Goal: Information Seeking & Learning: Learn about a topic

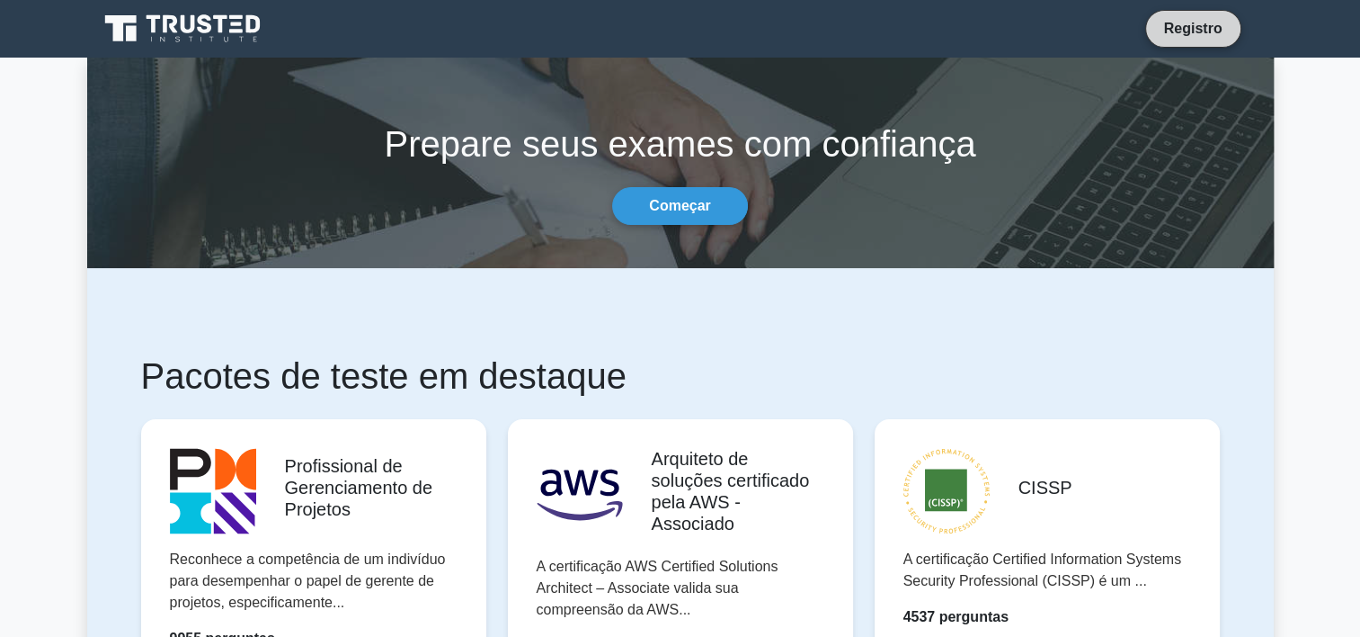
click at [1193, 37] on link "Registro" at bounding box center [1194, 28] width 80 height 22
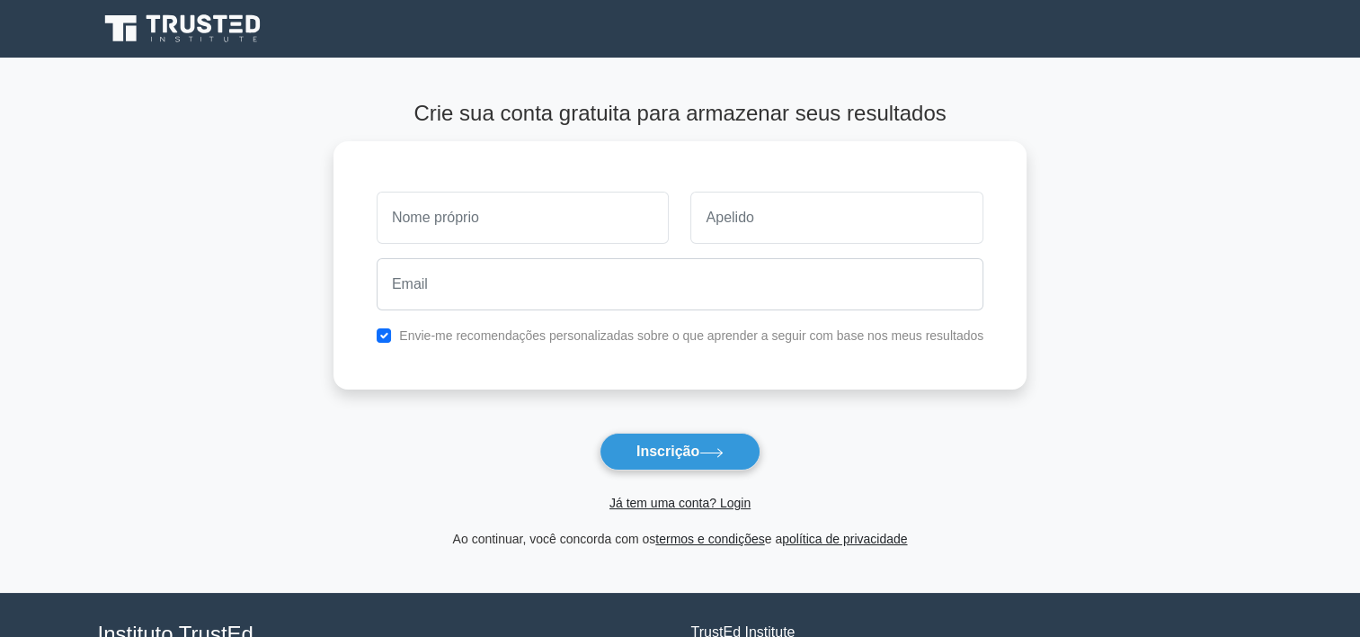
click at [665, 511] on span "Já tem uma conta? Login" at bounding box center [680, 503] width 679 height 22
click at [676, 504] on link "Já tem uma conta? Login" at bounding box center [680, 502] width 141 height 14
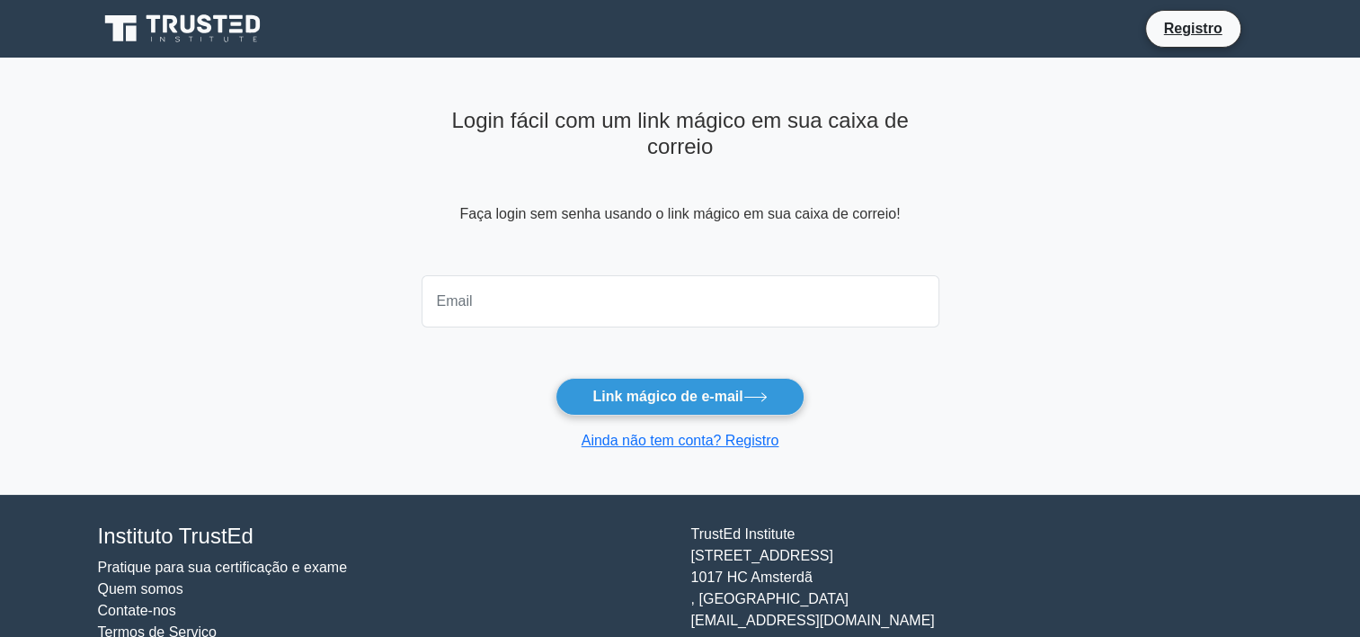
click at [541, 292] on input "email" at bounding box center [681, 301] width 518 height 52
type input "[EMAIL_ADDRESS][DOMAIN_NAME]"
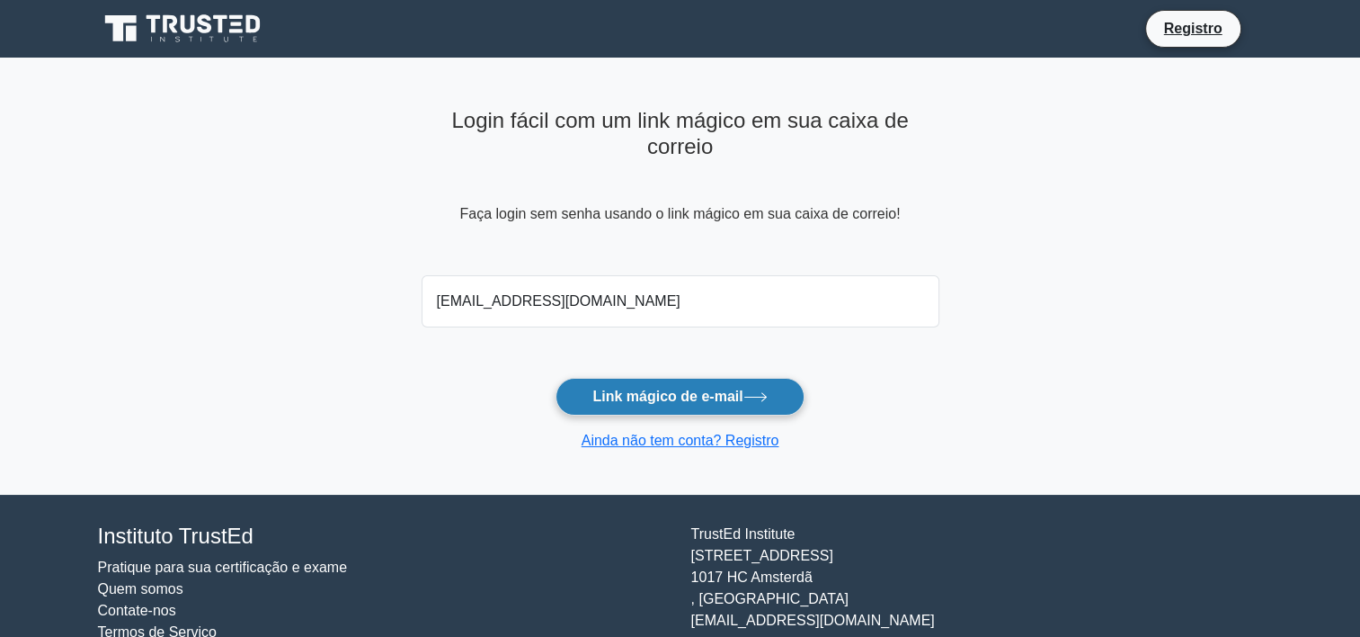
click at [556, 378] on button "Link mágico de e-mail" at bounding box center [680, 397] width 248 height 38
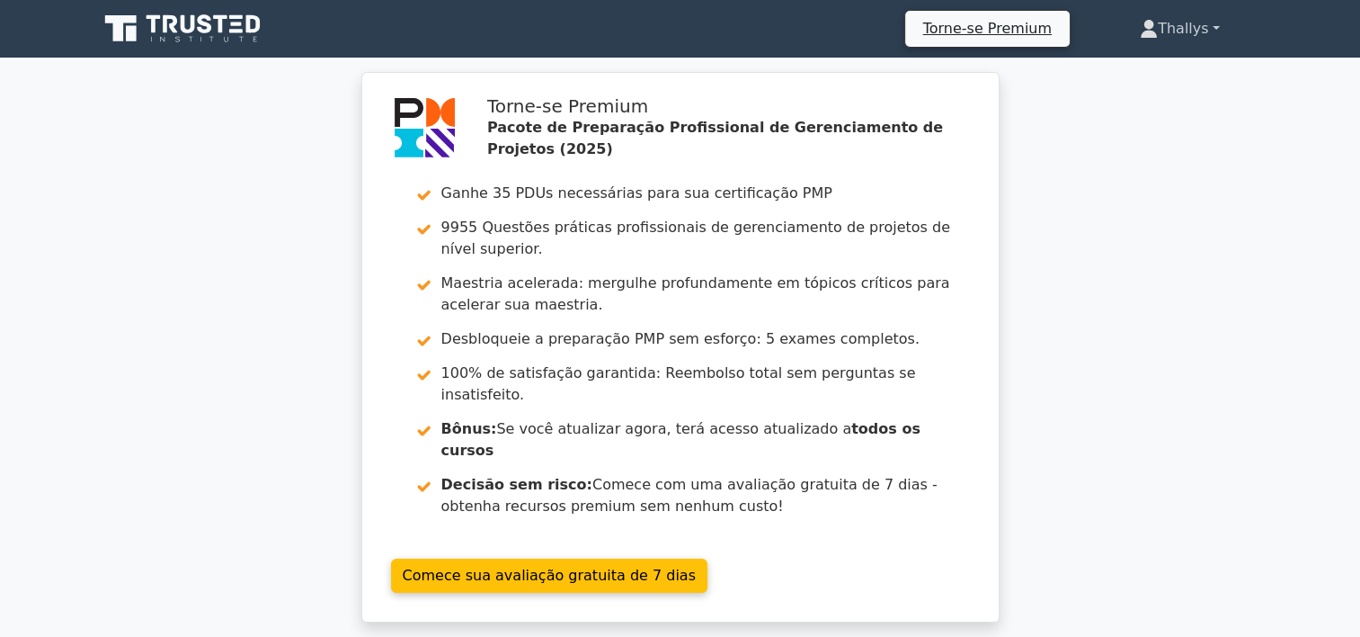
click at [1162, 22] on font "Thallys" at bounding box center [1183, 28] width 50 height 17
click at [1128, 64] on link "Perfil" at bounding box center [1169, 71] width 142 height 29
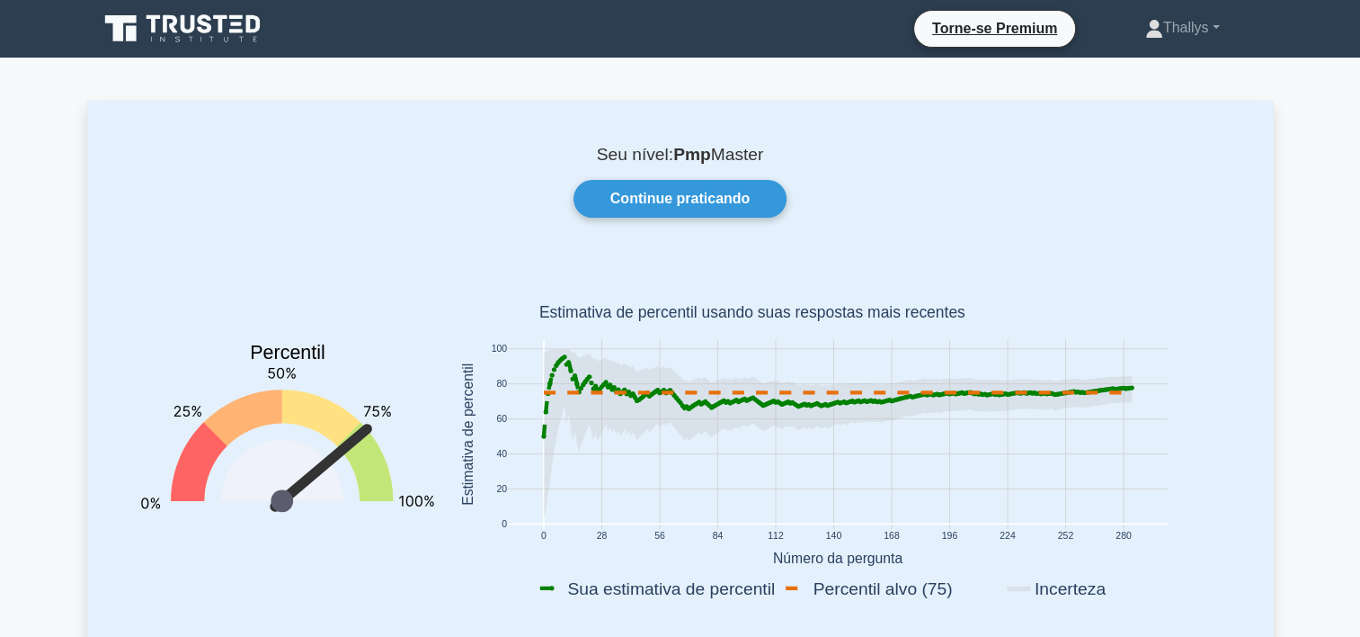
click at [227, 14] on icon at bounding box center [184, 29] width 173 height 34
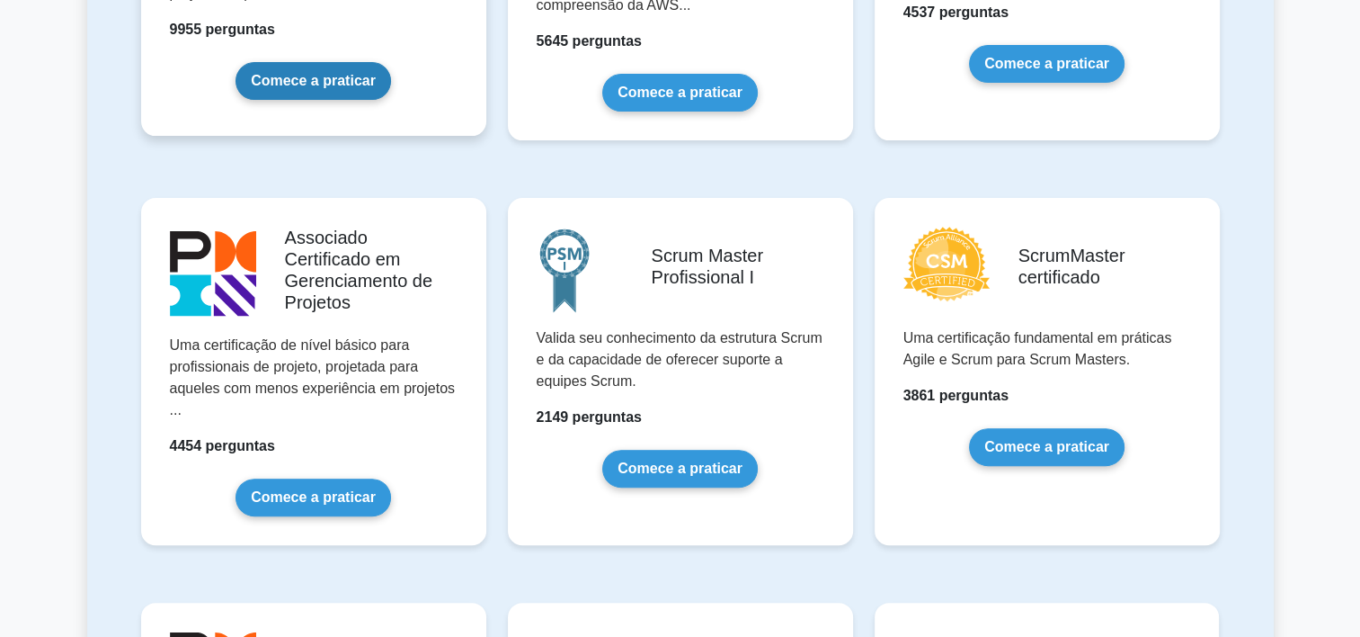
scroll to position [608, 0]
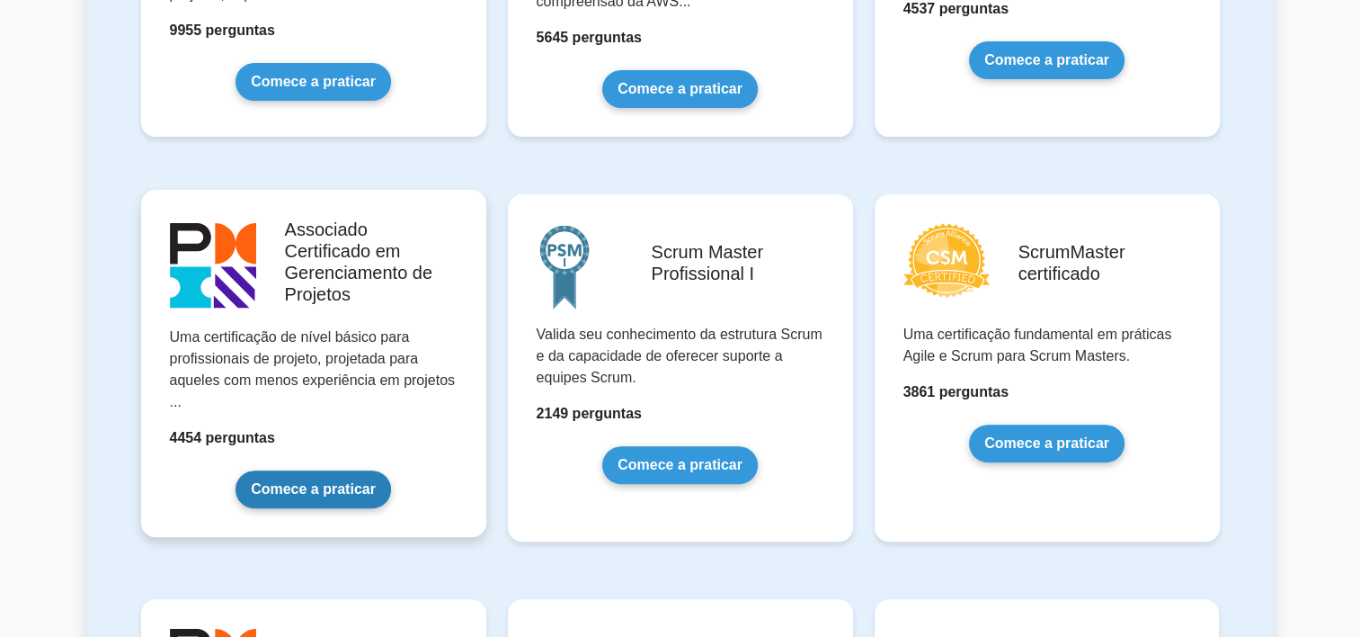
click at [325, 490] on link "Comece a praticar" at bounding box center [314, 489] width 156 height 38
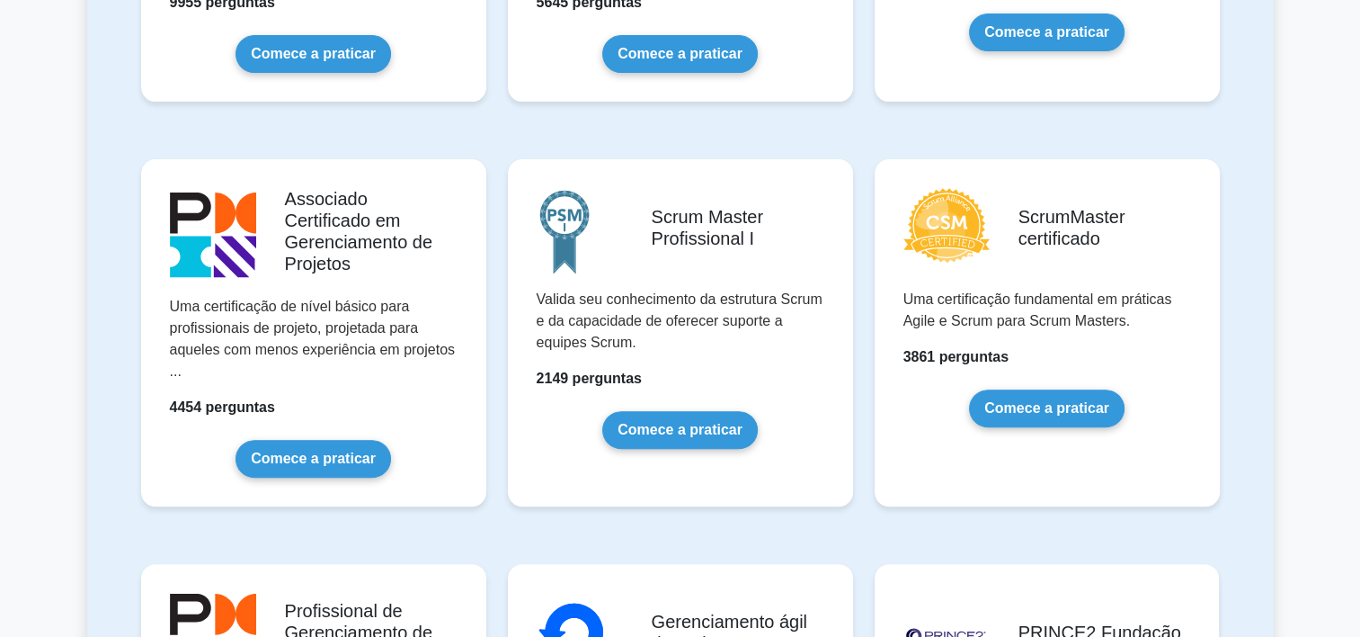
scroll to position [637, 0]
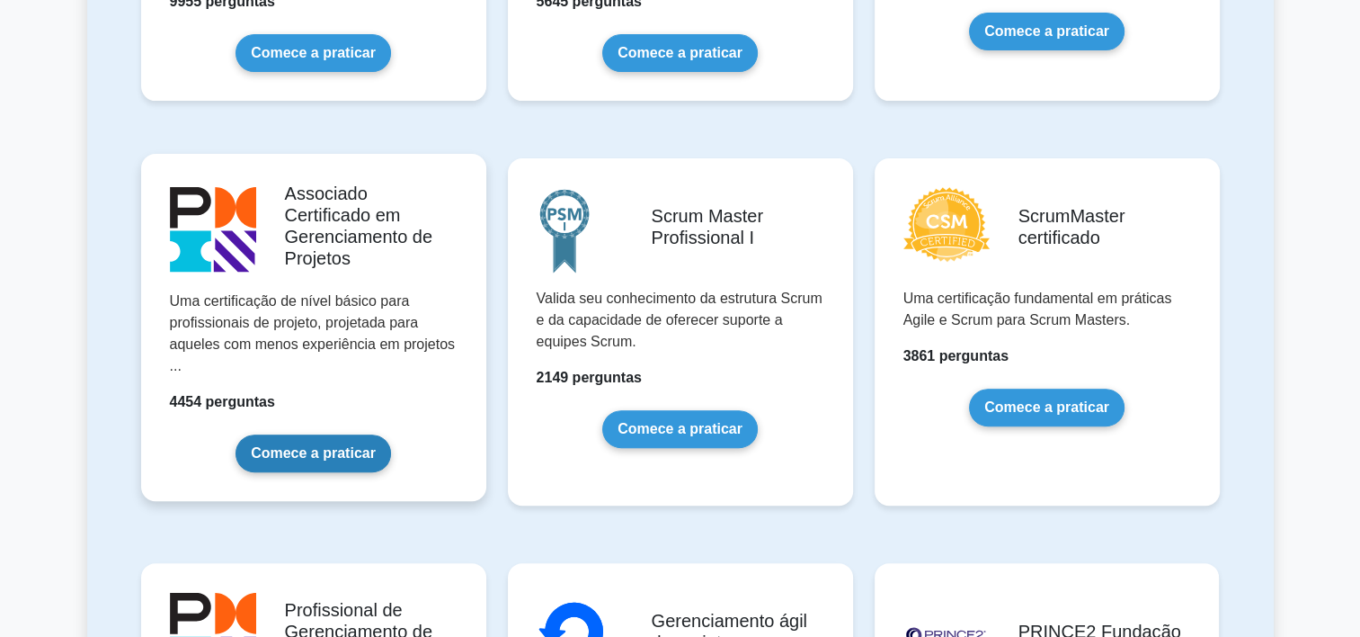
click at [290, 454] on link "Comece a praticar" at bounding box center [314, 453] width 156 height 38
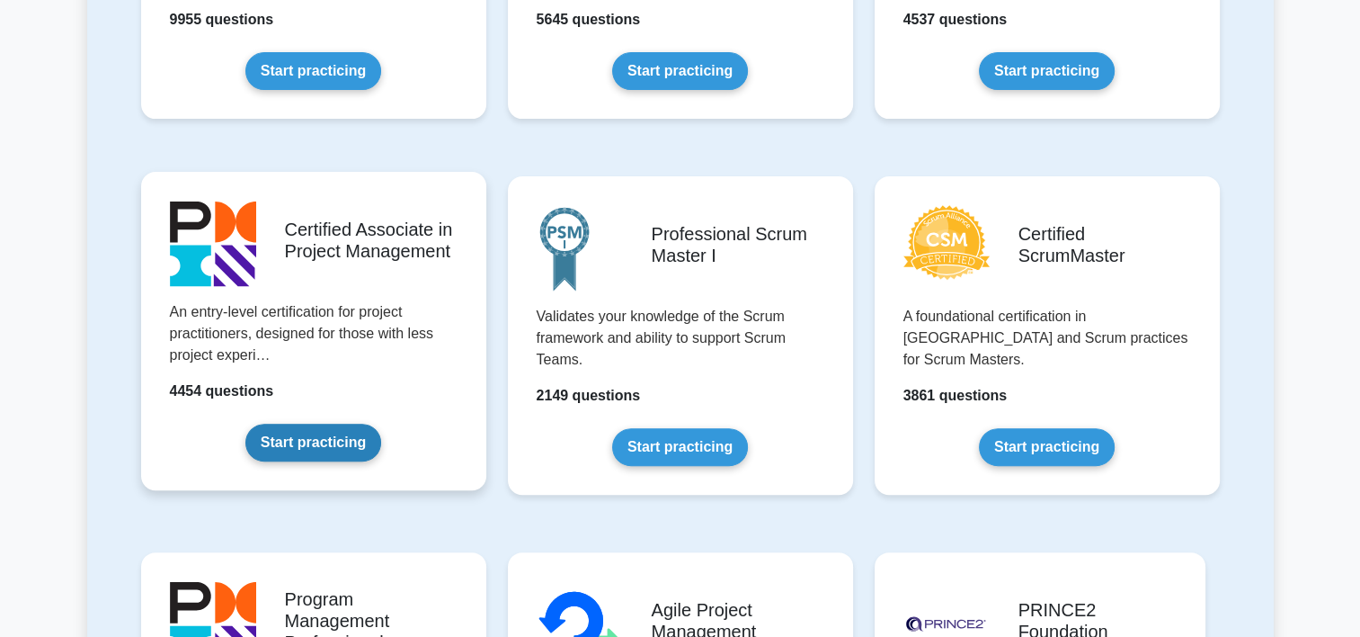
scroll to position [620, 0]
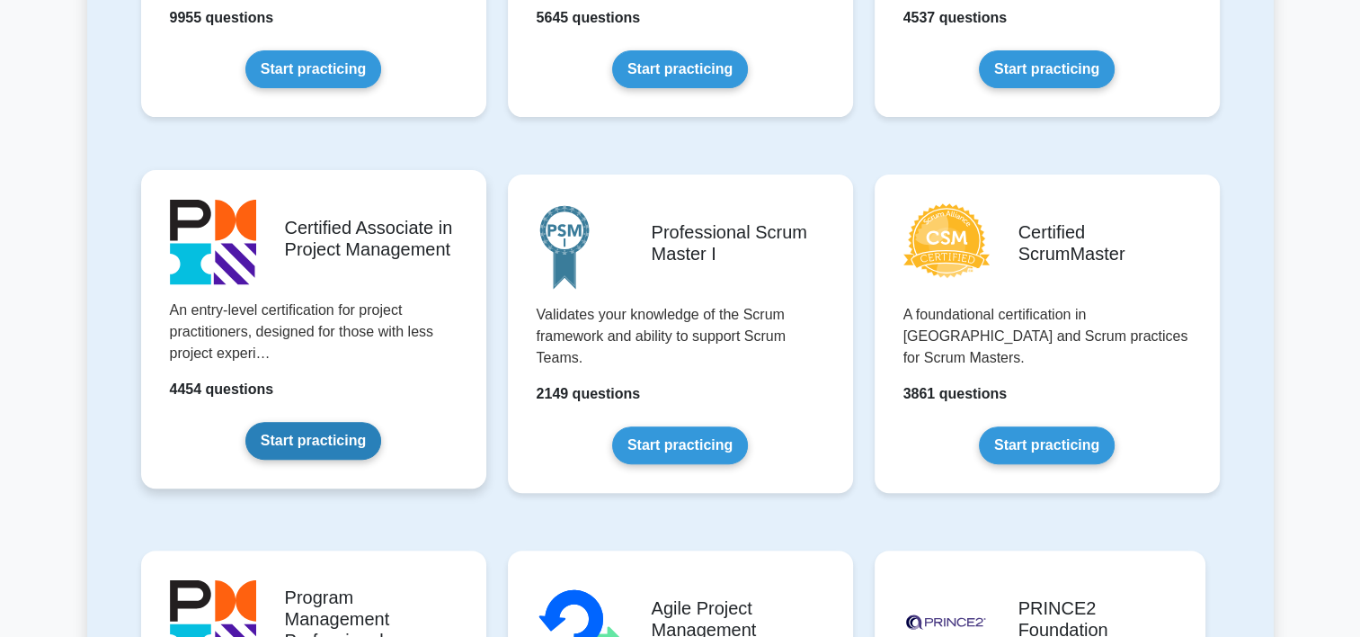
click at [308, 432] on link "Start practicing" at bounding box center [313, 441] width 136 height 38
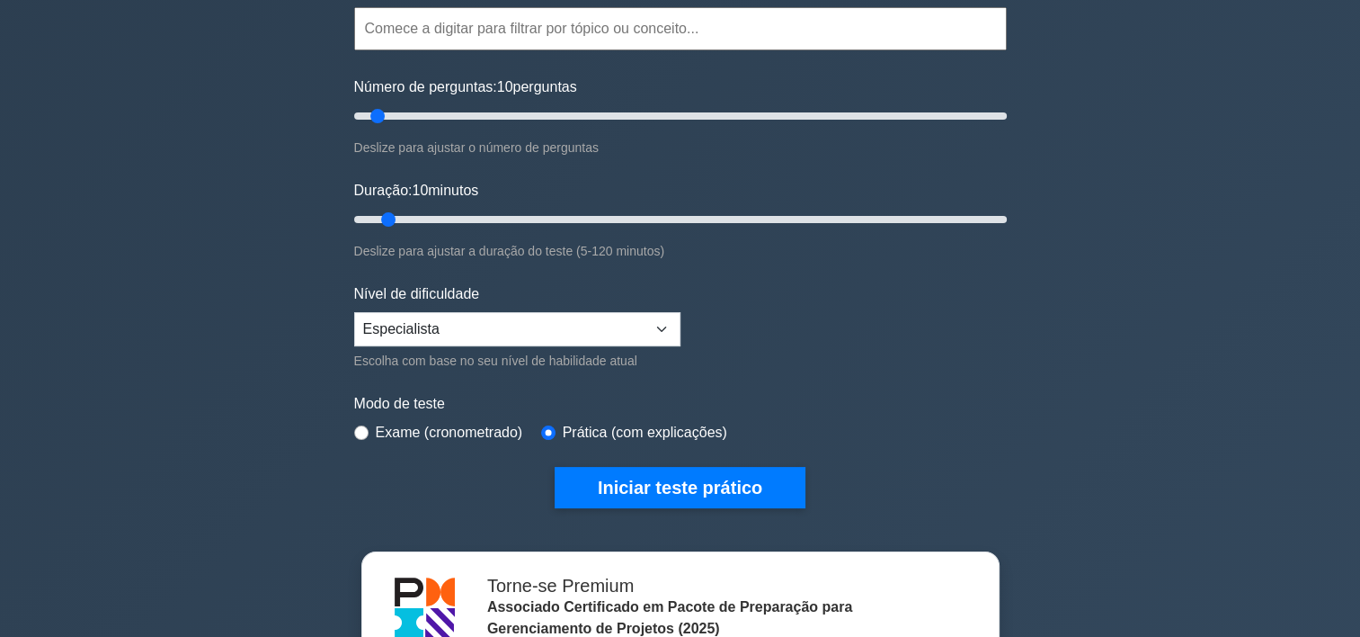
scroll to position [198, 0]
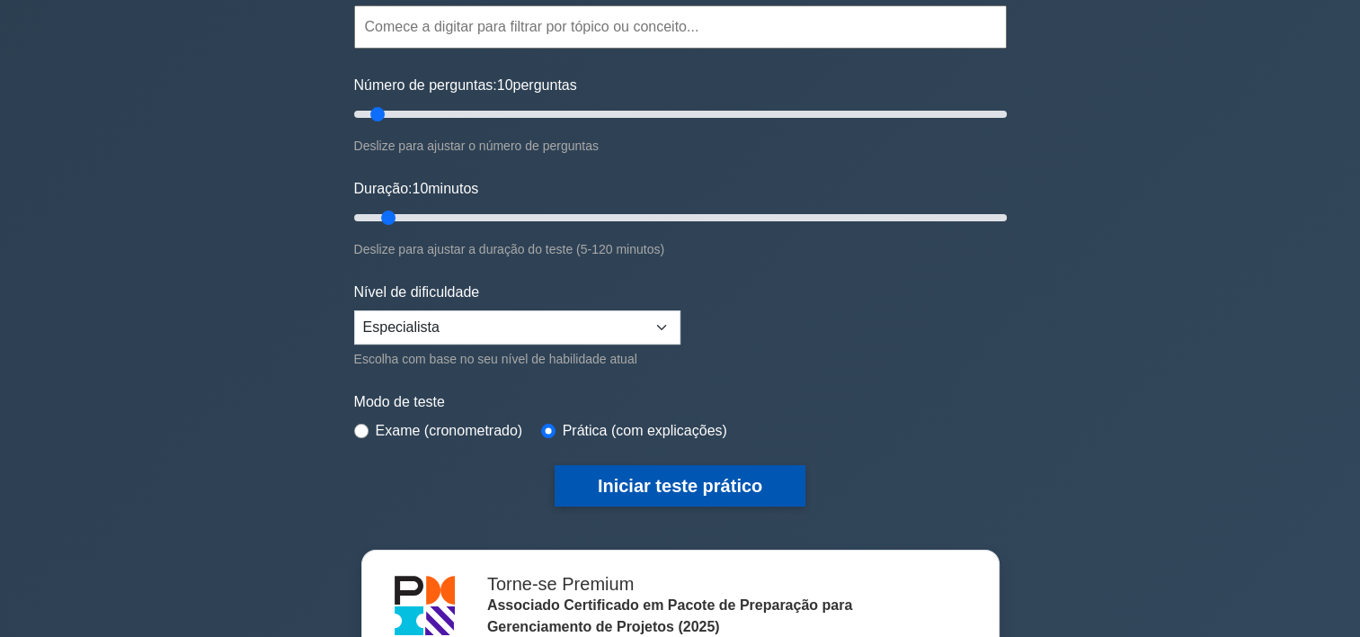
click at [628, 481] on button "Iniciar teste prático" at bounding box center [680, 485] width 251 height 41
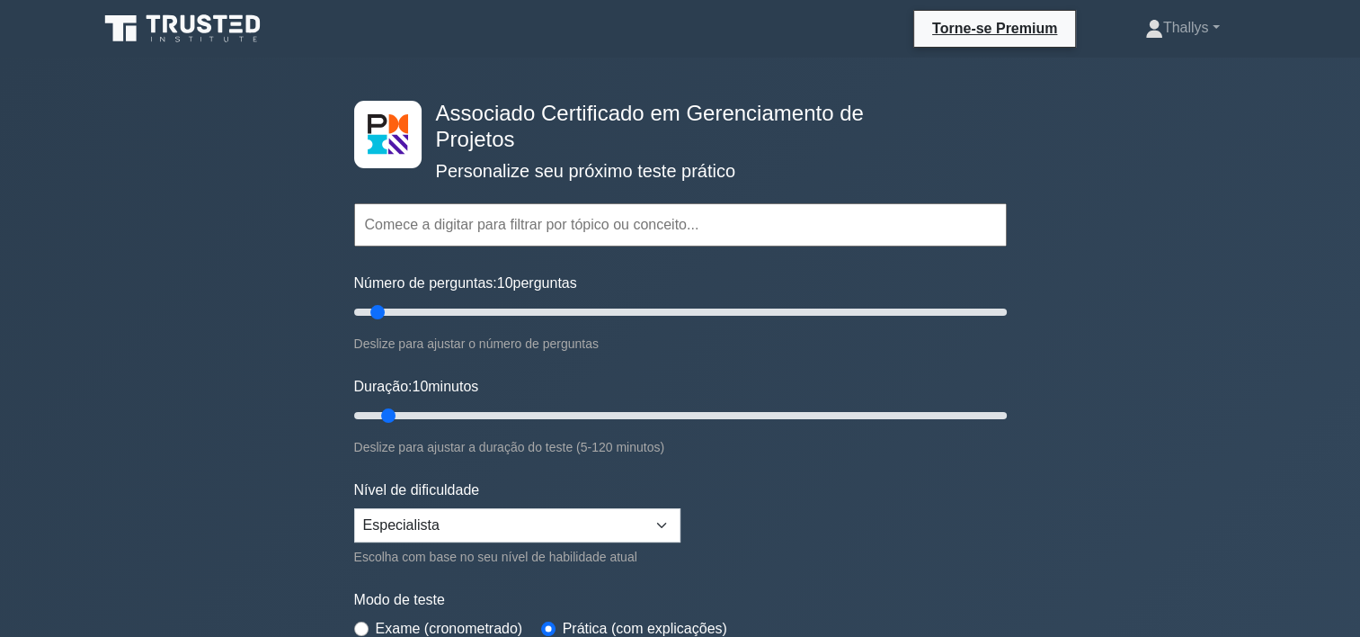
click at [703, 237] on input "text" at bounding box center [680, 224] width 653 height 43
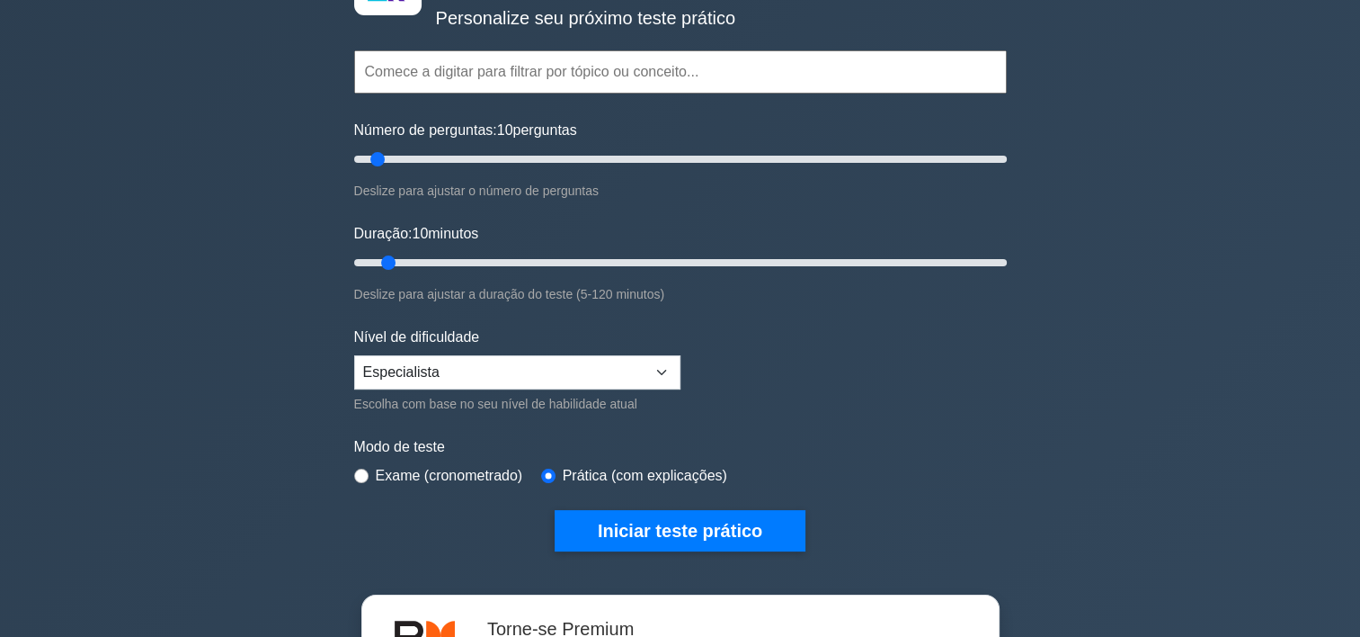
scroll to position [161, 0]
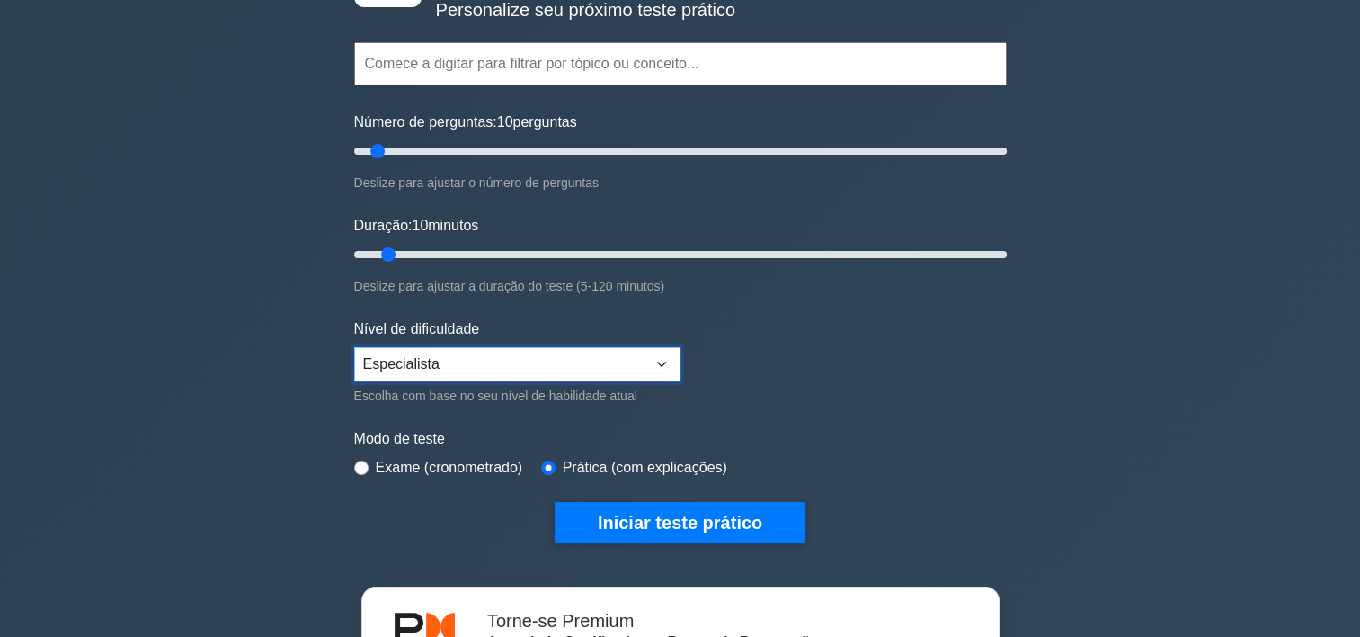
click at [597, 374] on select "Iniciante Intermediário Especialista" at bounding box center [517, 364] width 326 height 34
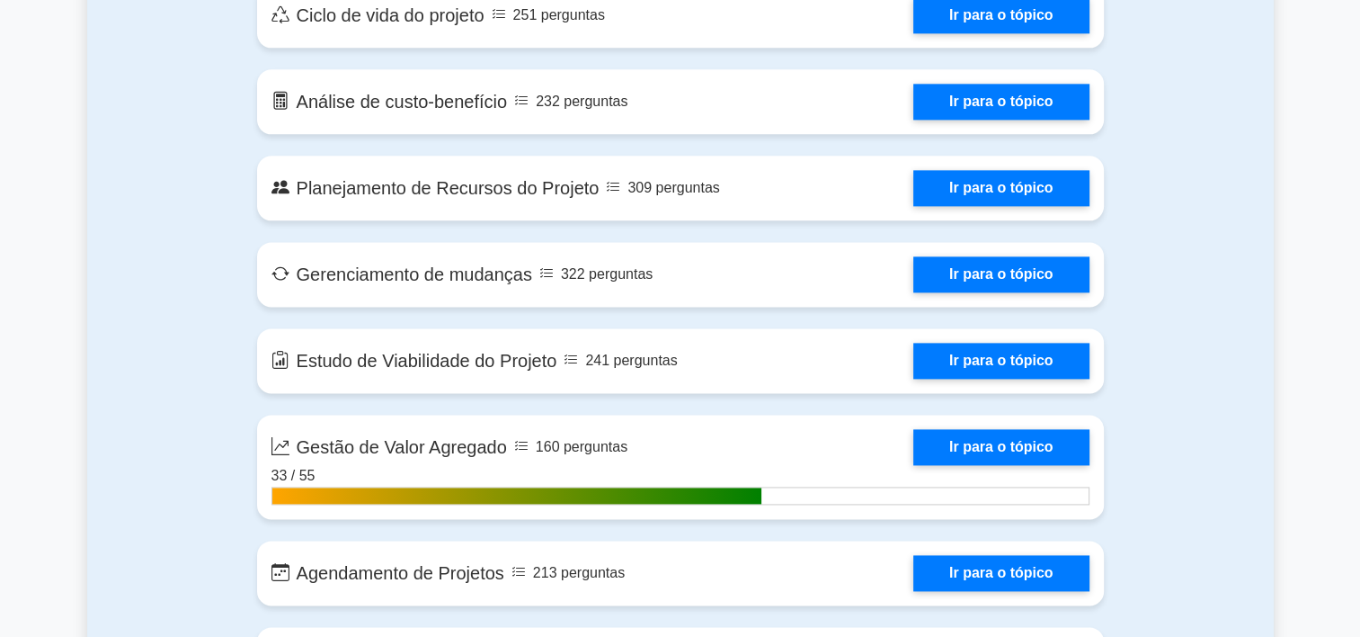
scroll to position [2316, 0]
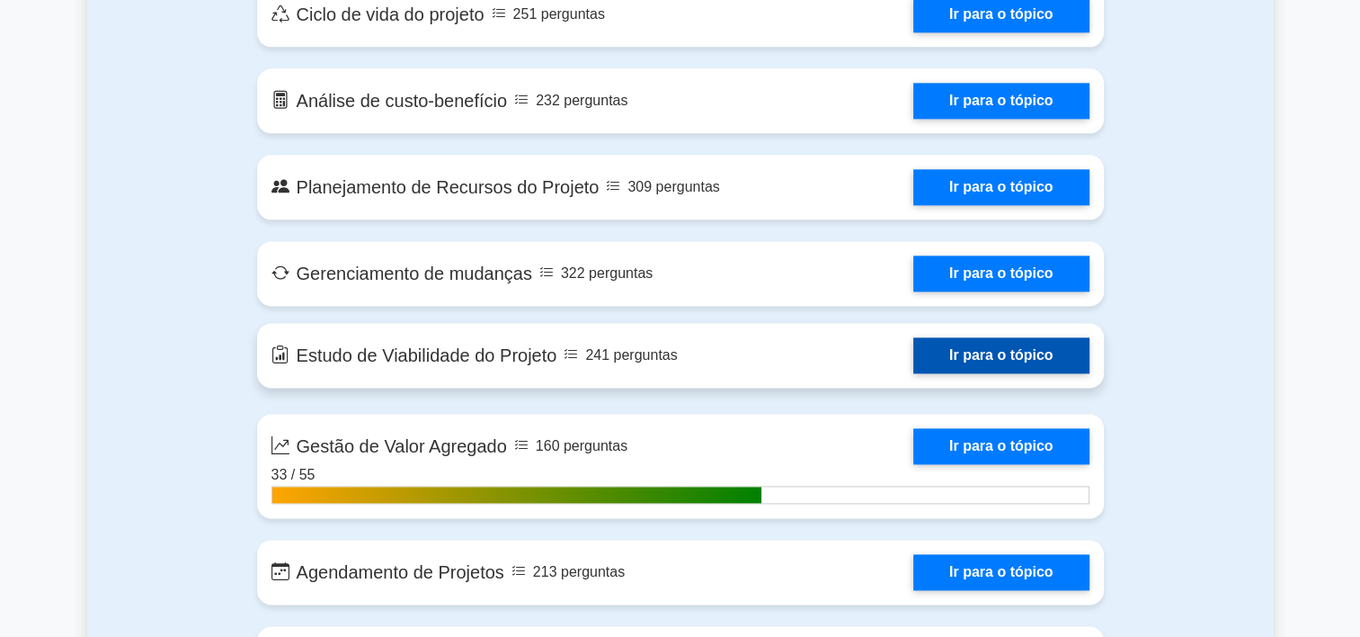
click at [945, 345] on link "Ir para o tópico" at bounding box center [1002, 355] width 176 height 36
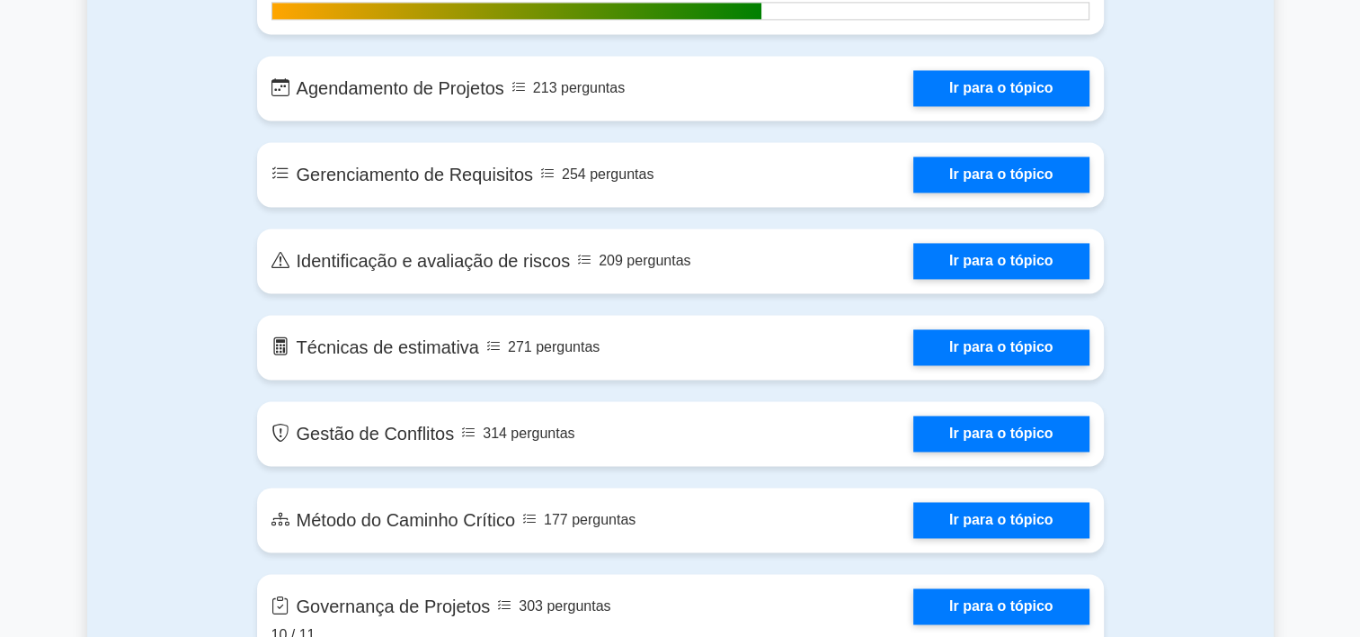
scroll to position [2710, 0]
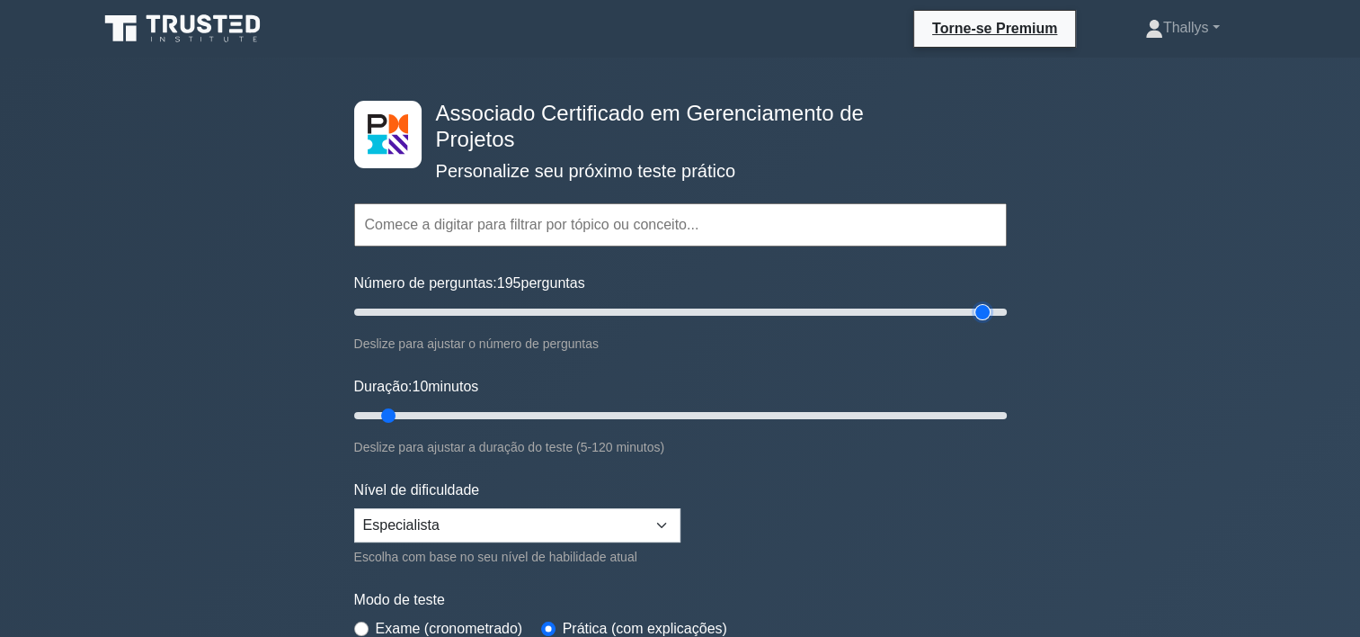
type input "195"
click at [987, 309] on input "Número de perguntas: 195 perguntas" at bounding box center [680, 312] width 653 height 22
type input "120"
click at [999, 413] on input "Duração: 120 minutos" at bounding box center [680, 416] width 653 height 22
